Goal: Navigation & Orientation: Find specific page/section

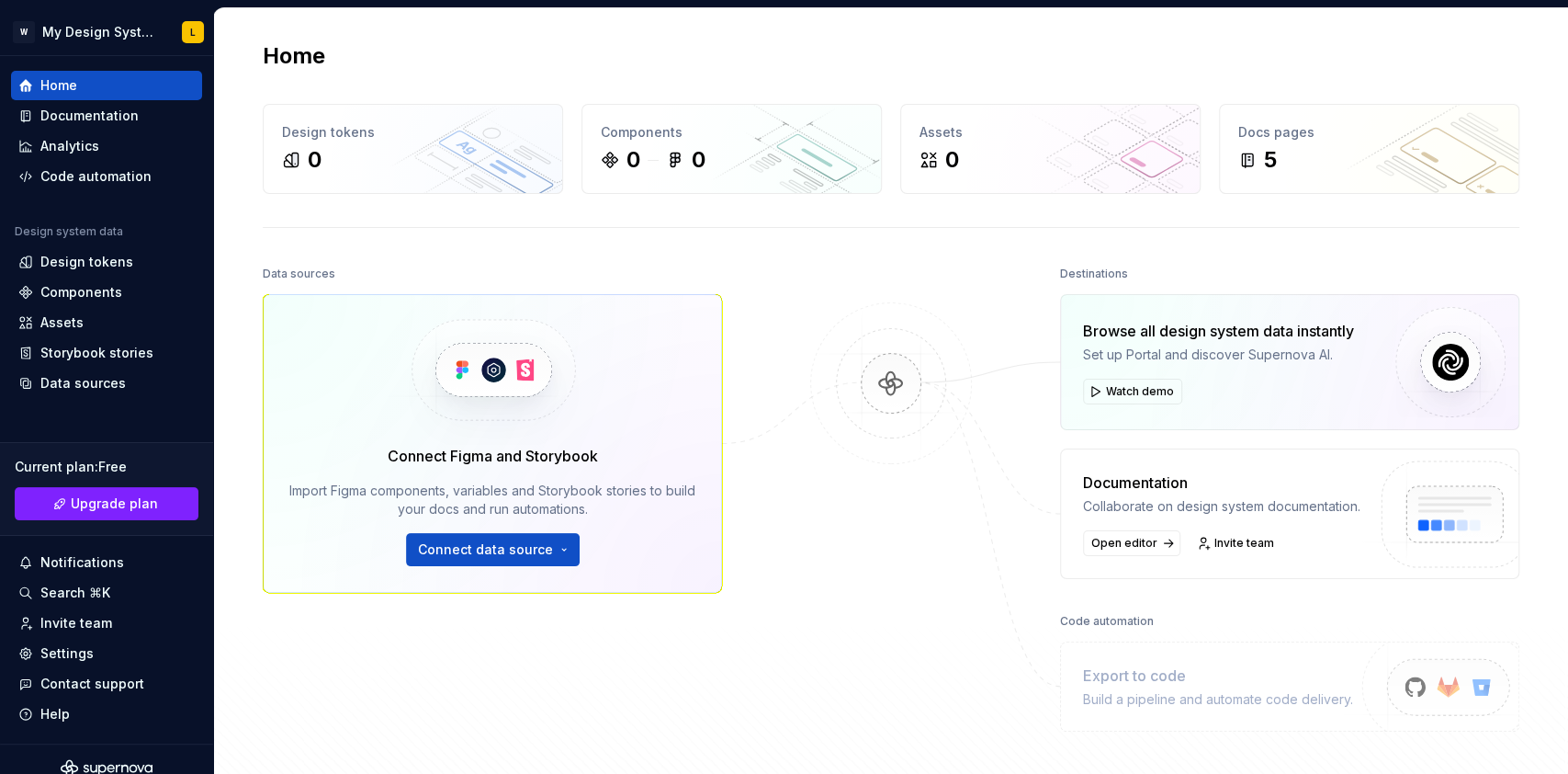
click at [1257, 87] on div "Home Design tokens 0 Components 0 0 Assets 0 Docs pages 5 Data sources Connect …" at bounding box center [891, 423] width 1323 height 829
click at [99, 41] on html "W My Design System L Home Documentation Analytics Code automation Design system…" at bounding box center [784, 387] width 1568 height 774
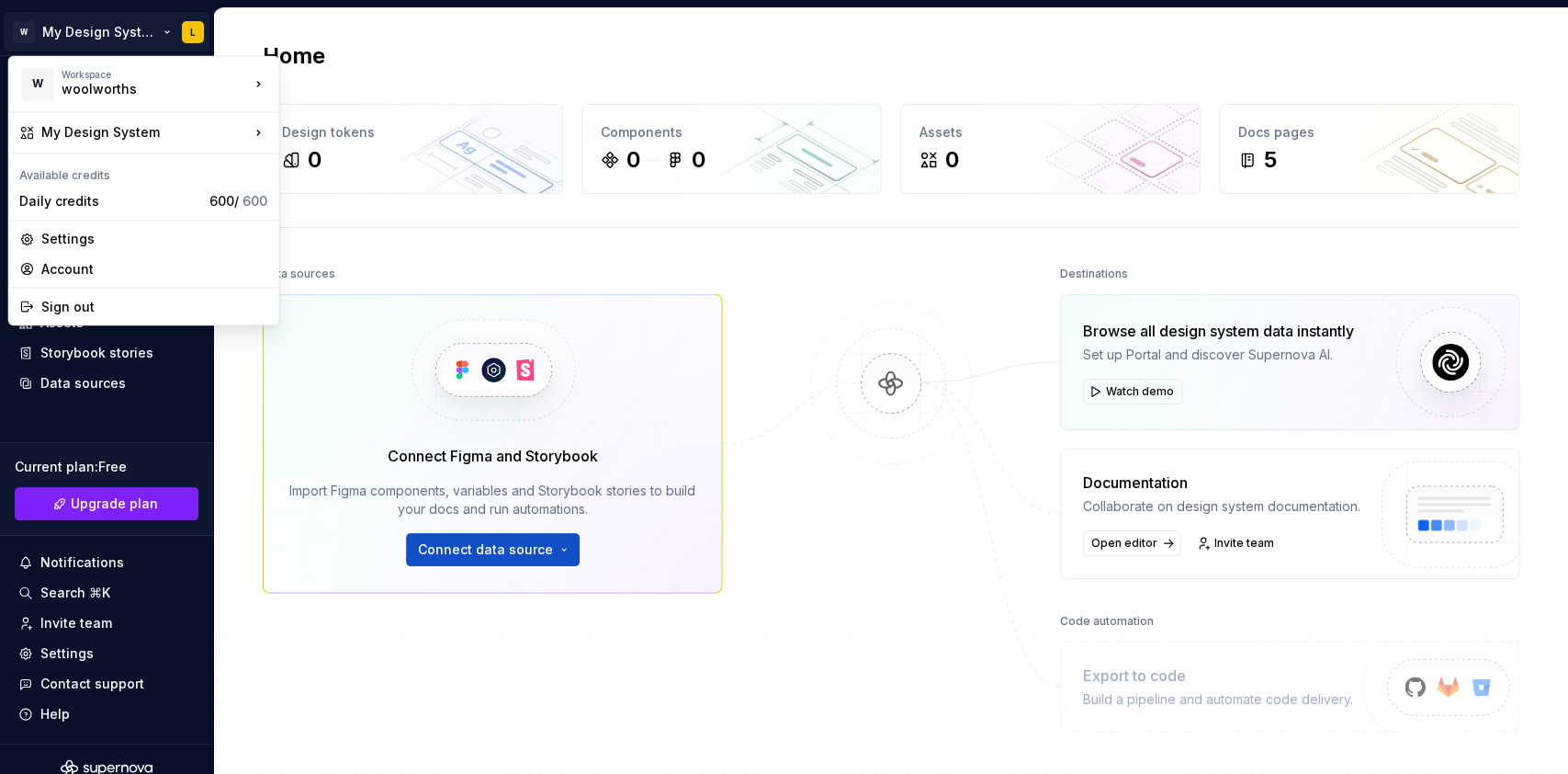
click at [619, 239] on html "W My Design System L Home Documentation Analytics Code automation Design system…" at bounding box center [784, 387] width 1568 height 774
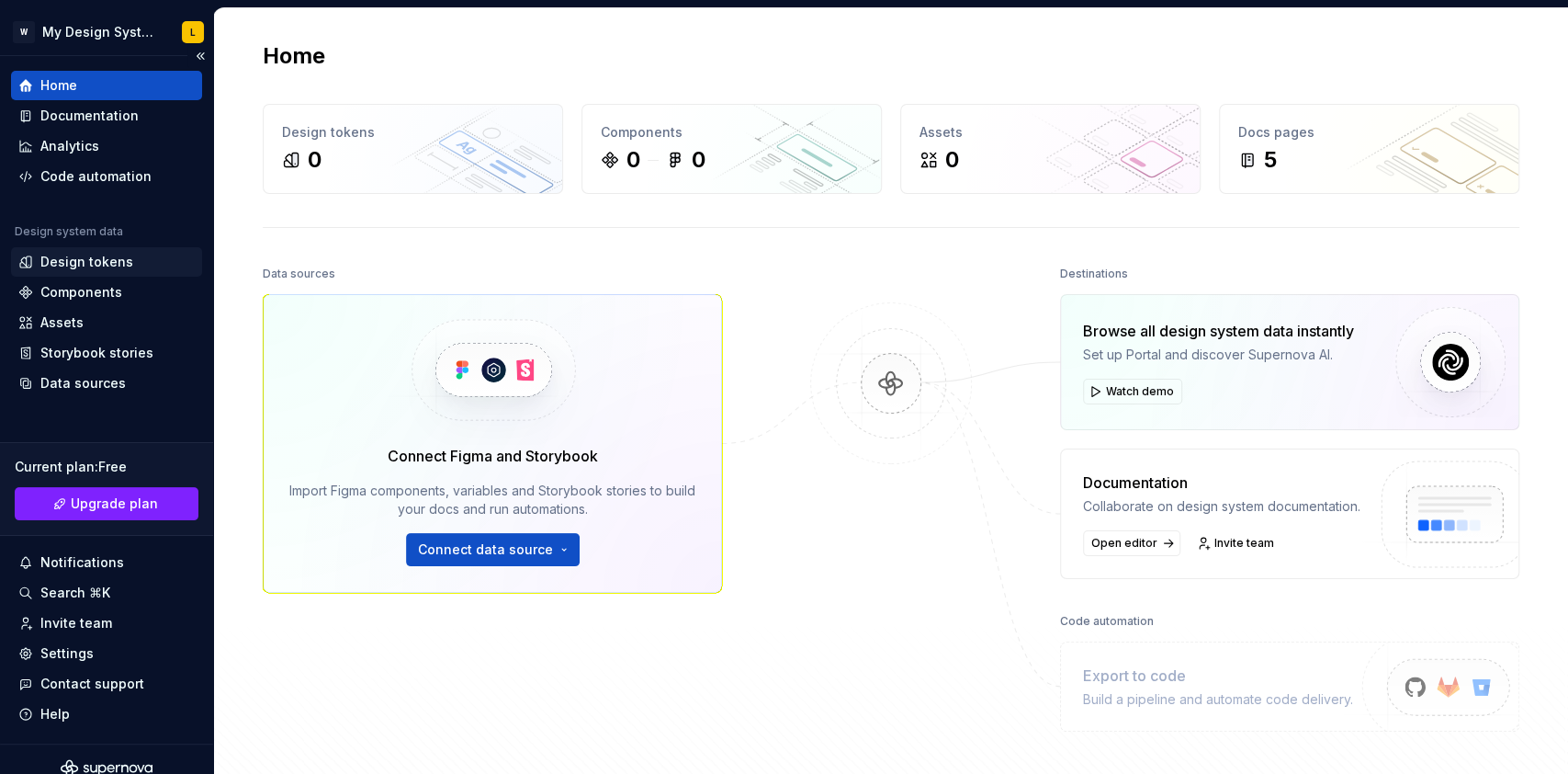
click at [57, 261] on div "Design tokens" at bounding box center [87, 262] width 93 height 18
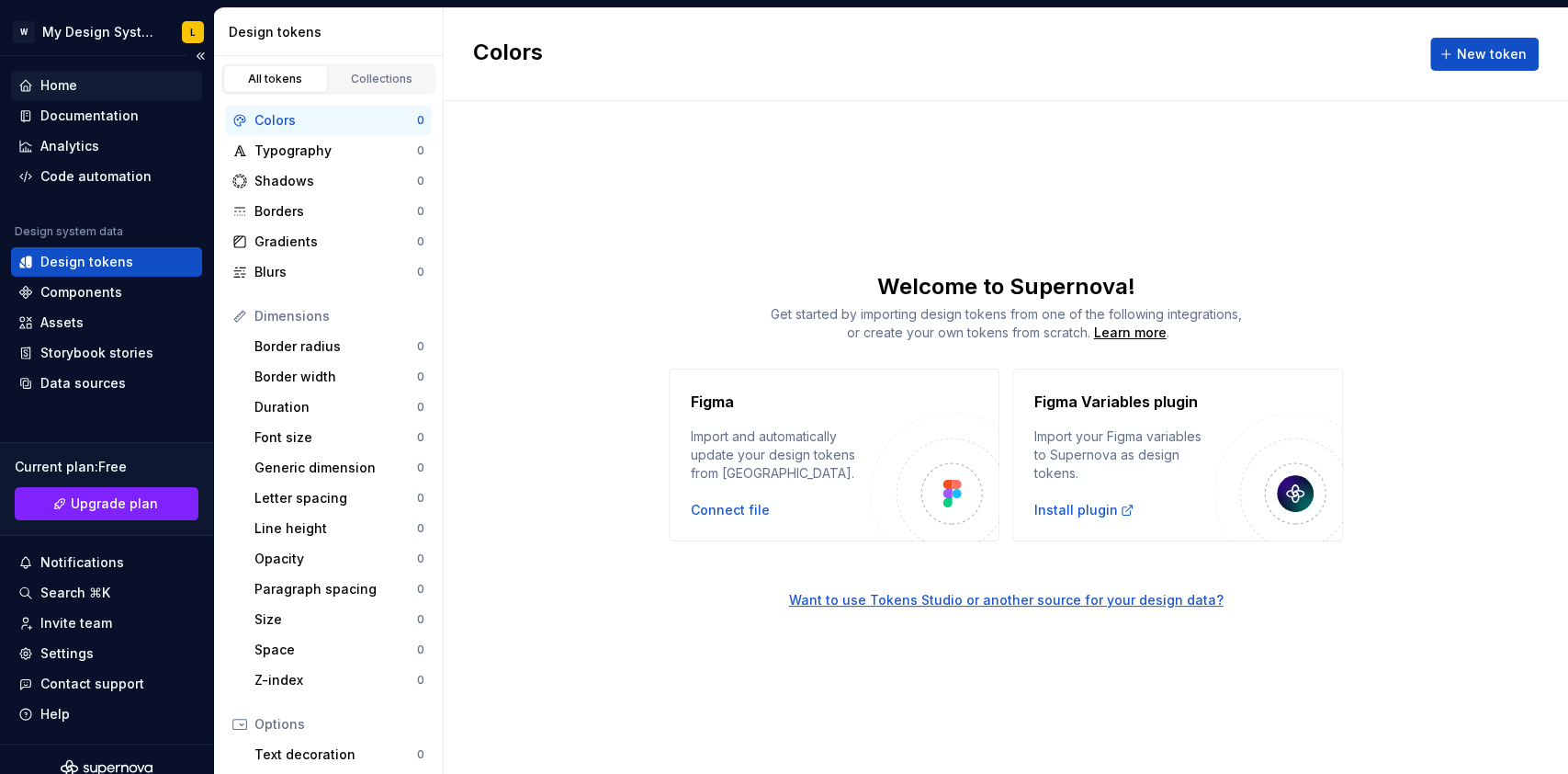
click at [66, 85] on div "Home" at bounding box center [59, 86] width 37 height 18
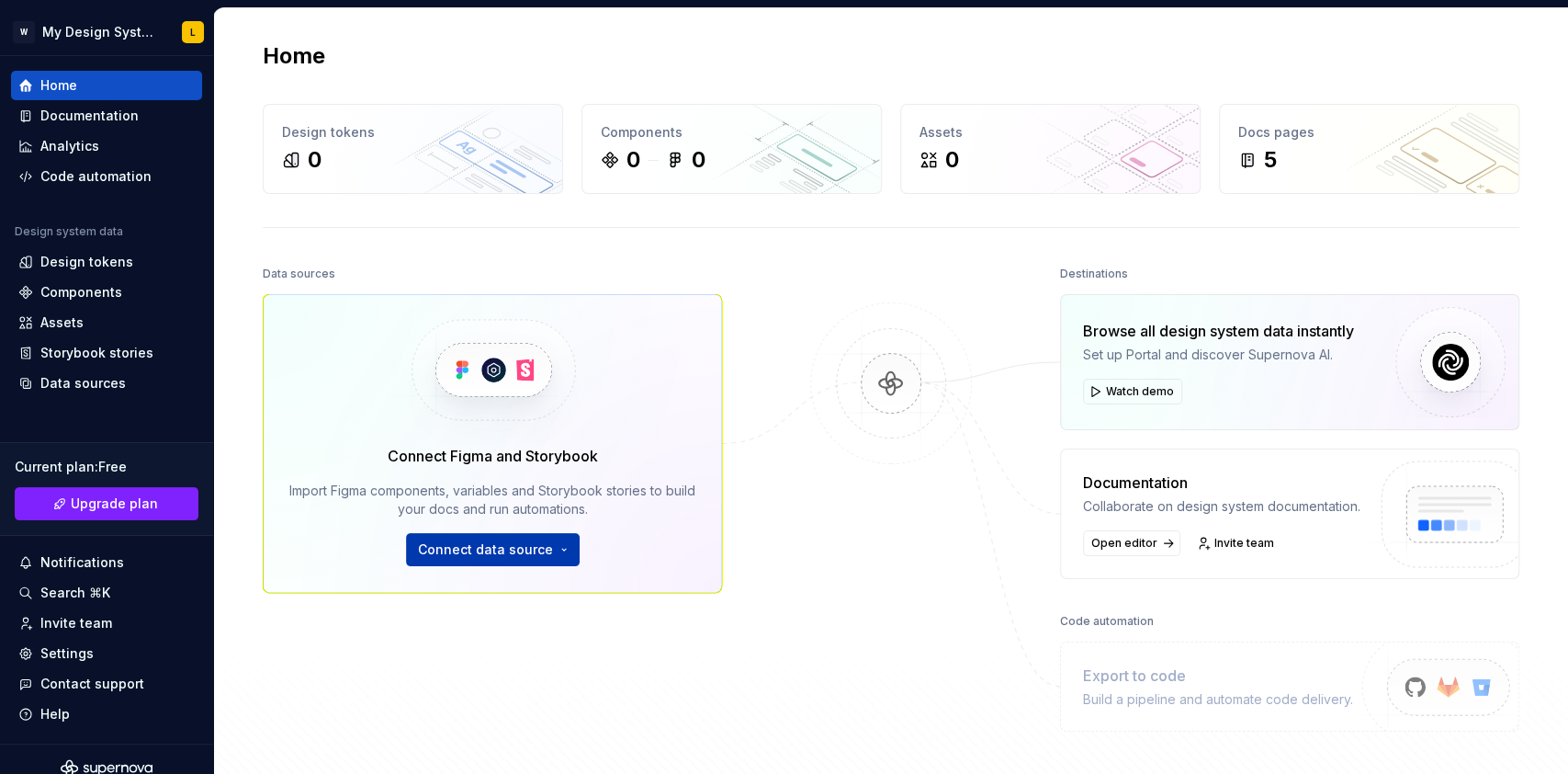
click at [511, 557] on span "Connect data source" at bounding box center [485, 550] width 135 height 18
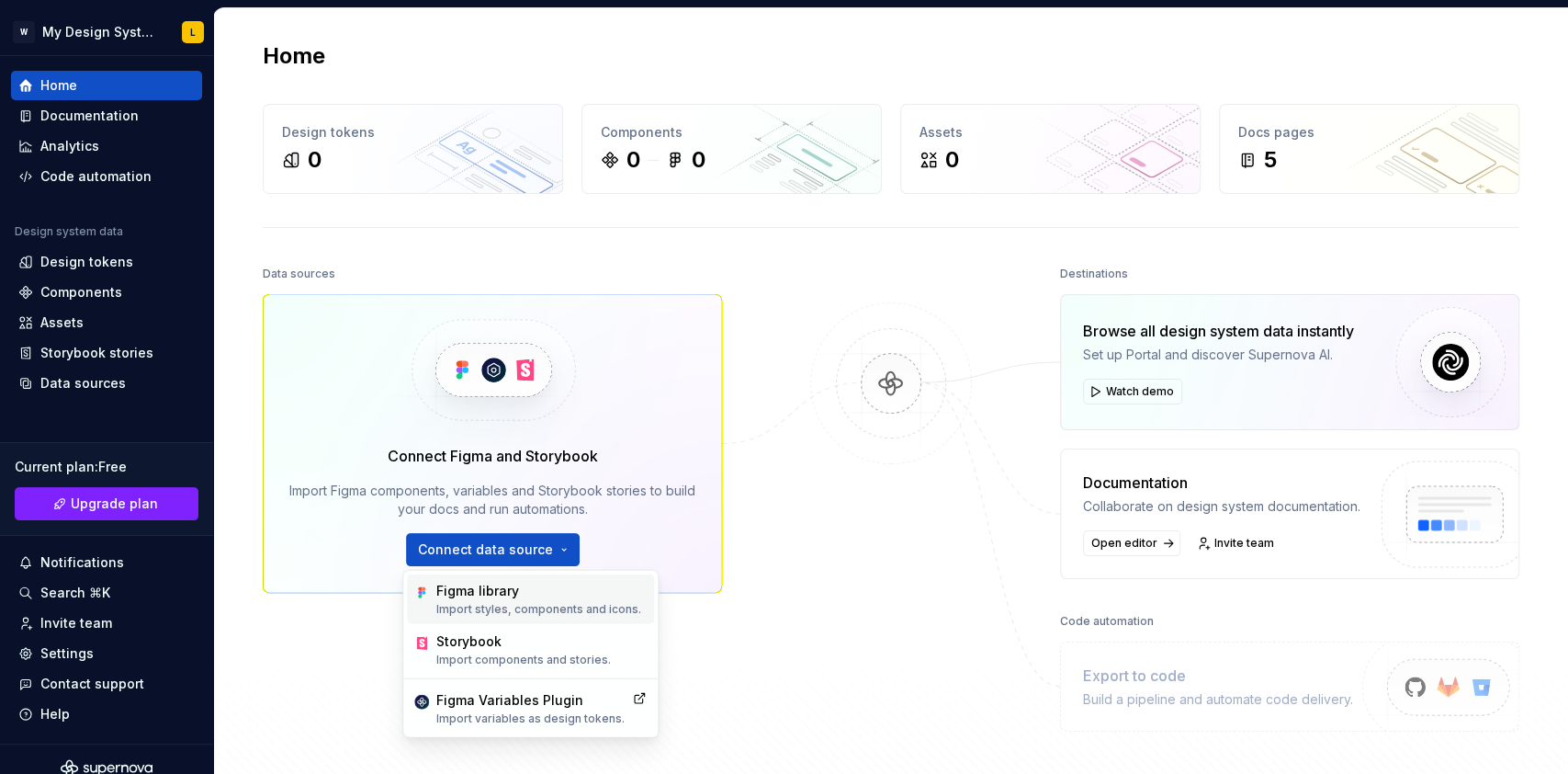
click at [521, 597] on div "Figma library" at bounding box center [539, 590] width 205 height 18
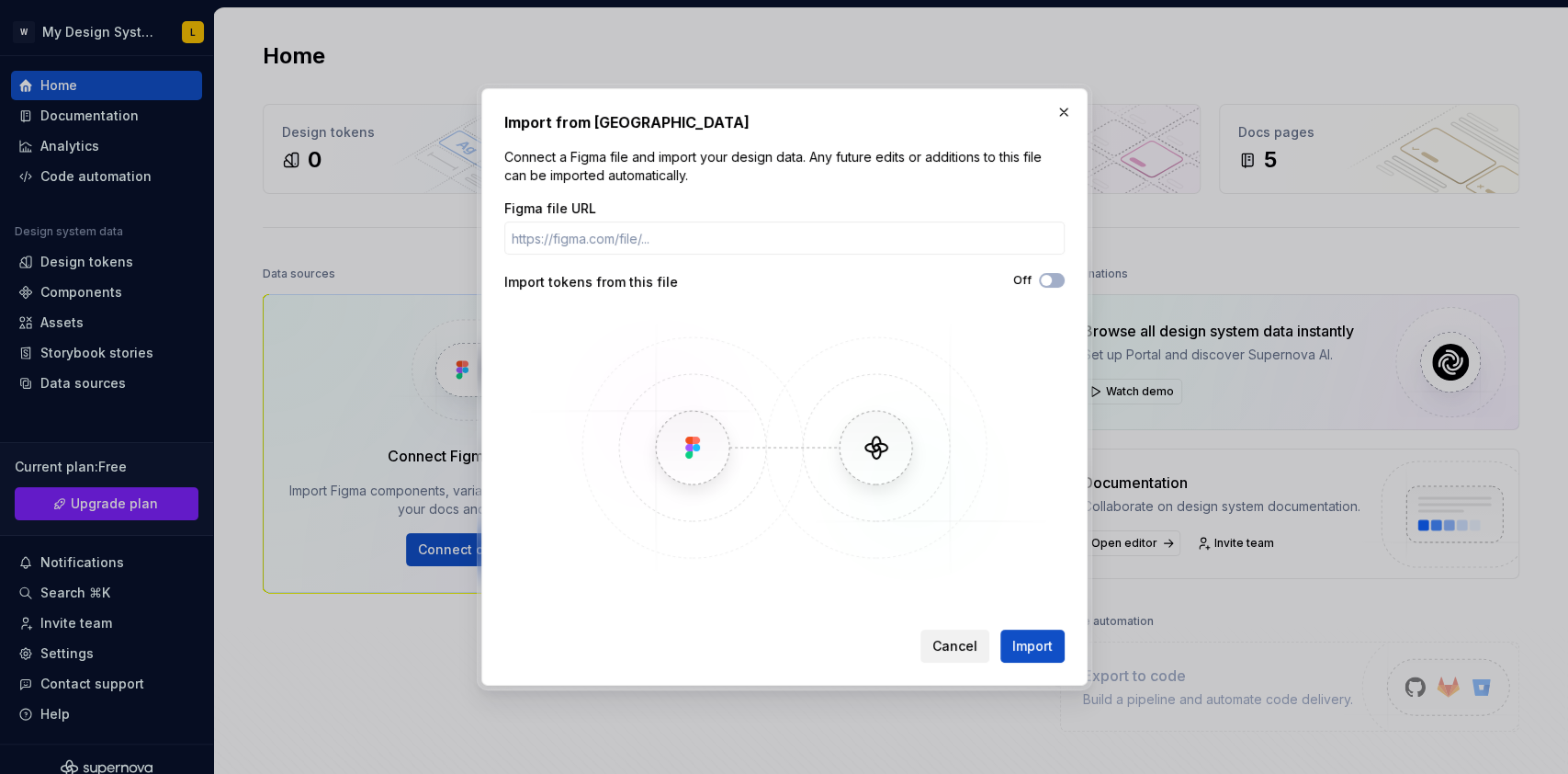
click at [933, 643] on button "Cancel" at bounding box center [955, 646] width 69 height 33
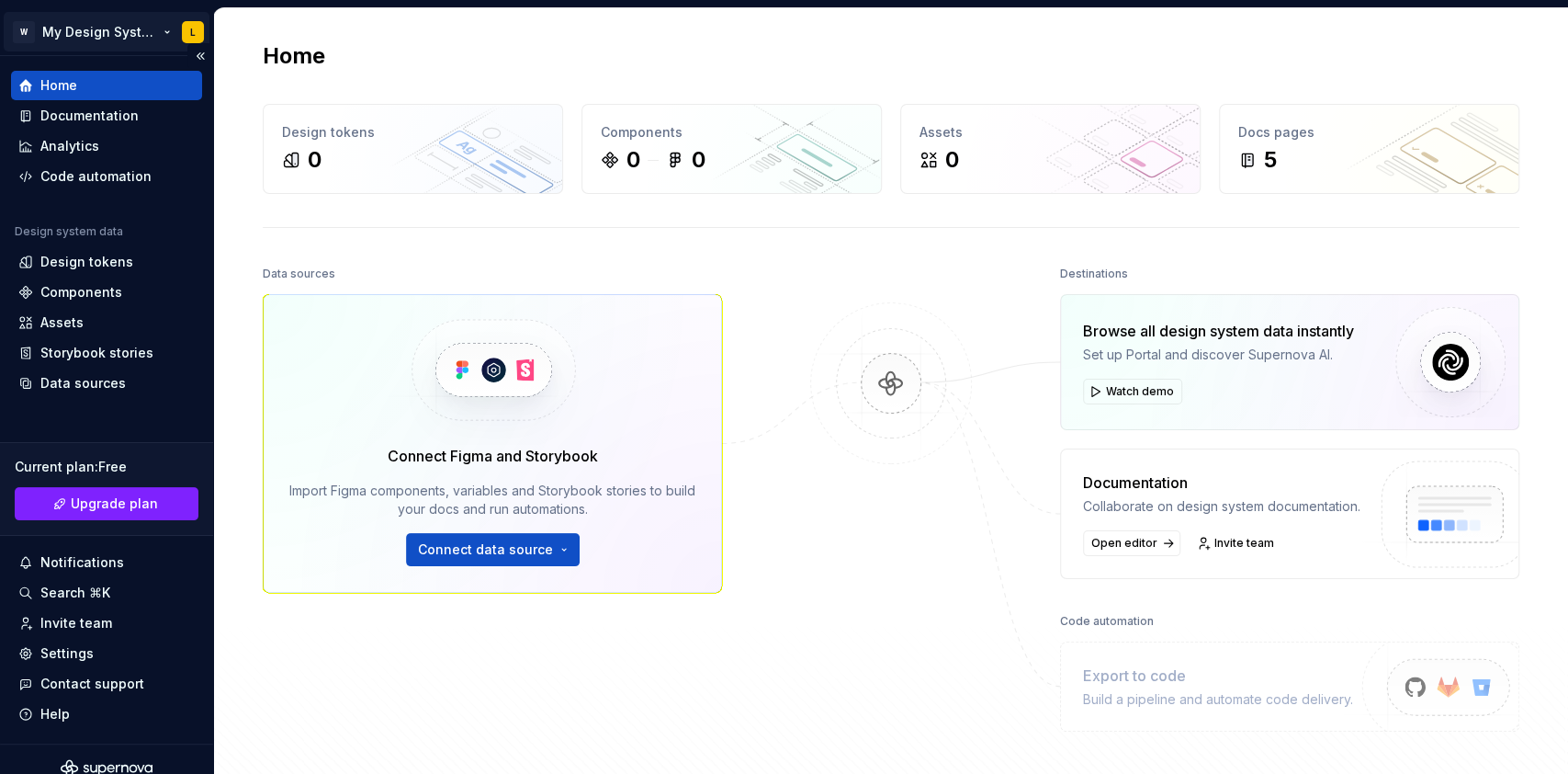
click at [166, 29] on html "W My Design System L Home Documentation Analytics Code automation Design system…" at bounding box center [784, 387] width 1568 height 774
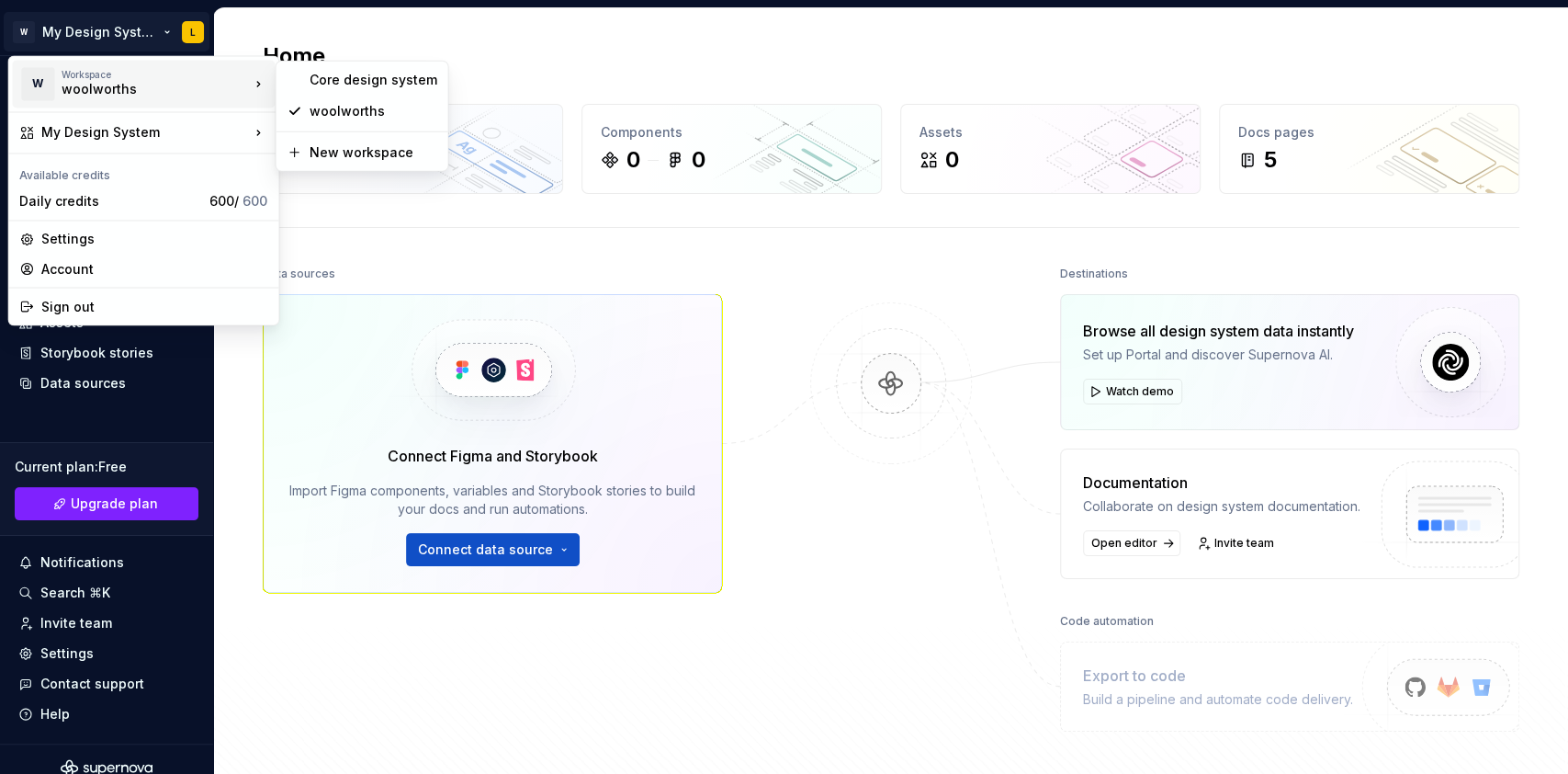
click at [116, 93] on div "woolworths" at bounding box center [139, 89] width 156 height 18
click at [333, 107] on div "woolworths" at bounding box center [374, 112] width 127 height 18
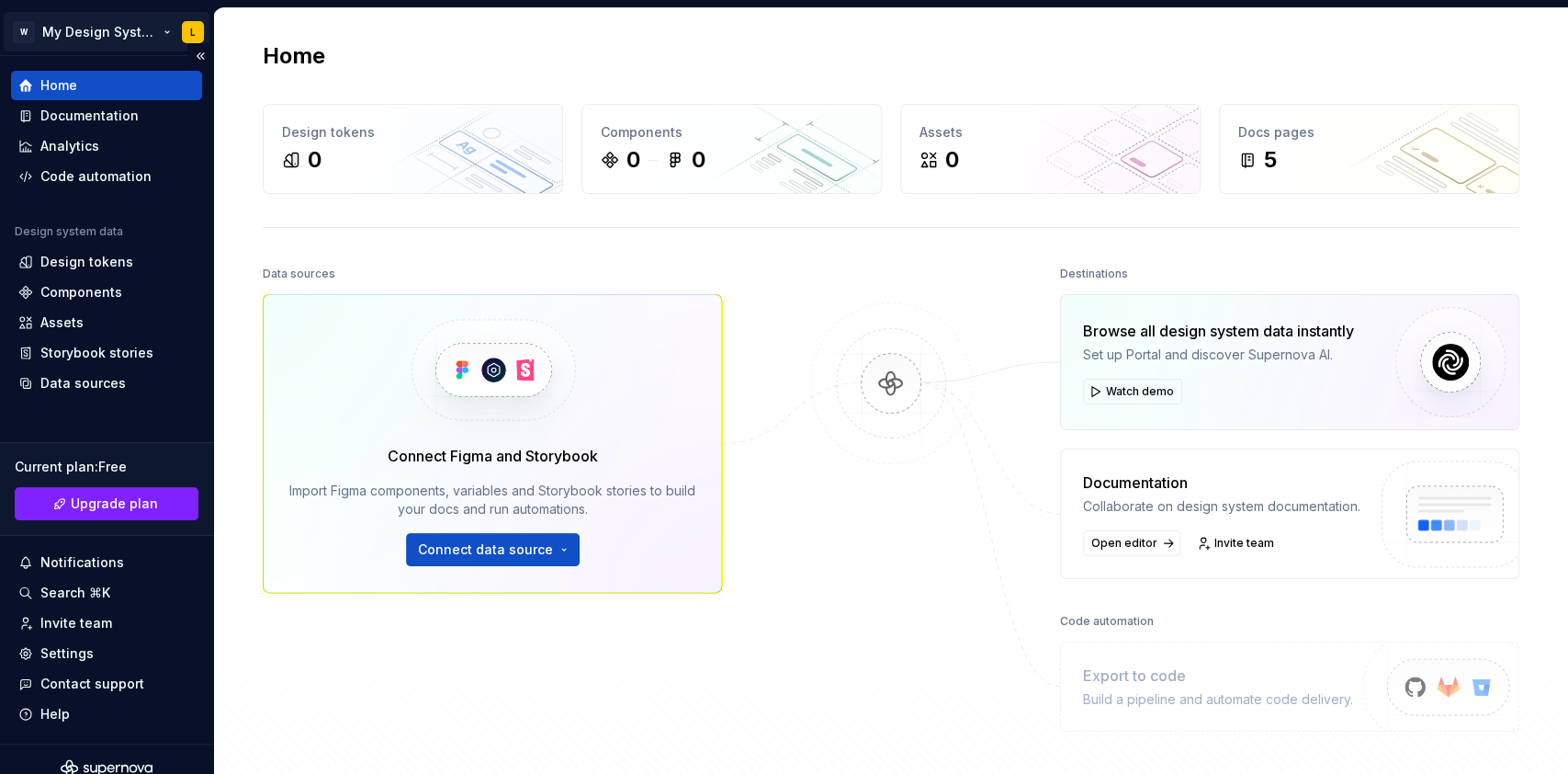
click at [127, 36] on html "W My Design System L Home Documentation Analytics Code automation Design system…" at bounding box center [784, 387] width 1568 height 774
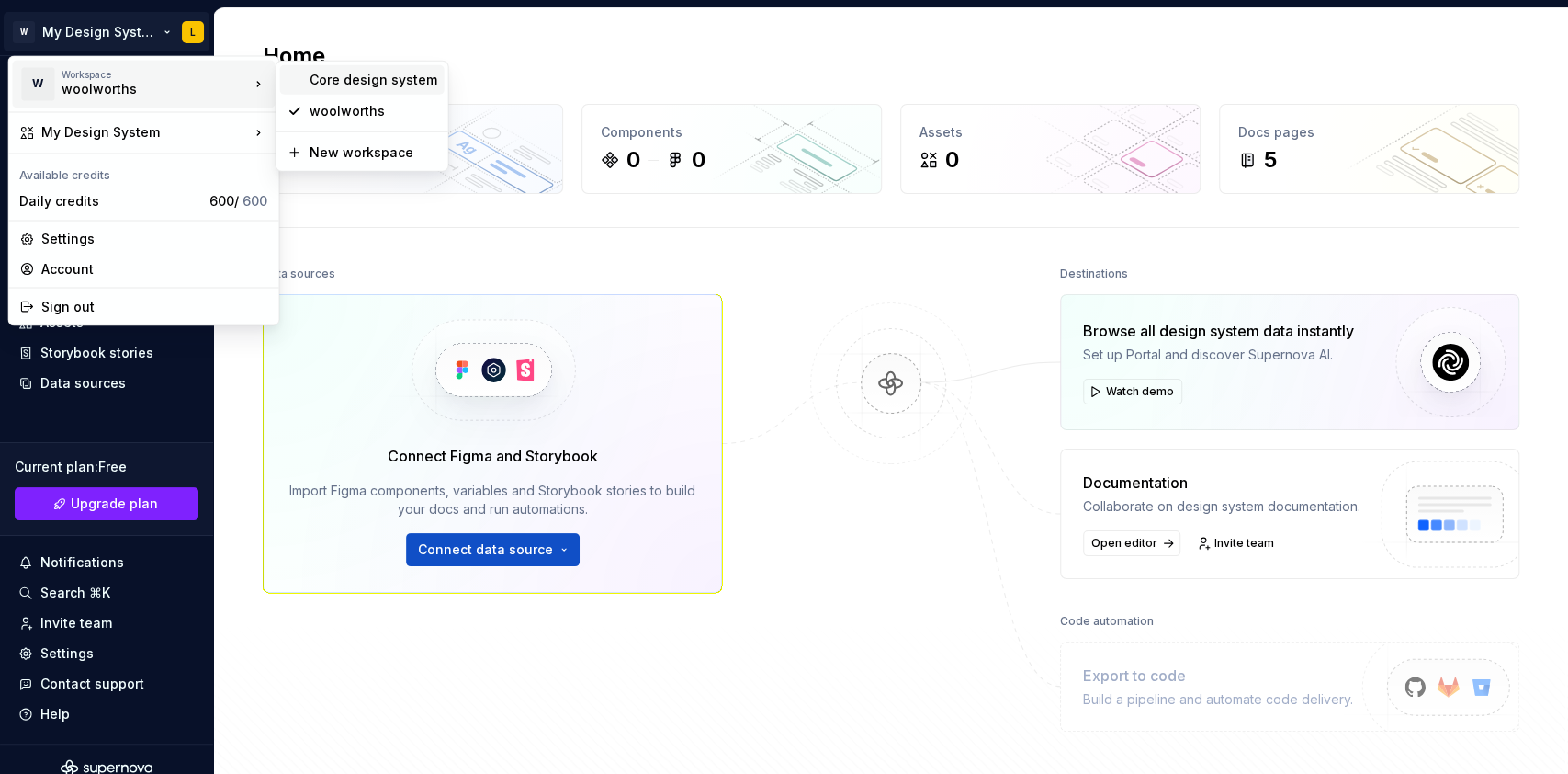
click at [346, 78] on div "Core design system" at bounding box center [374, 80] width 127 height 18
